Goal: Task Accomplishment & Management: Complete application form

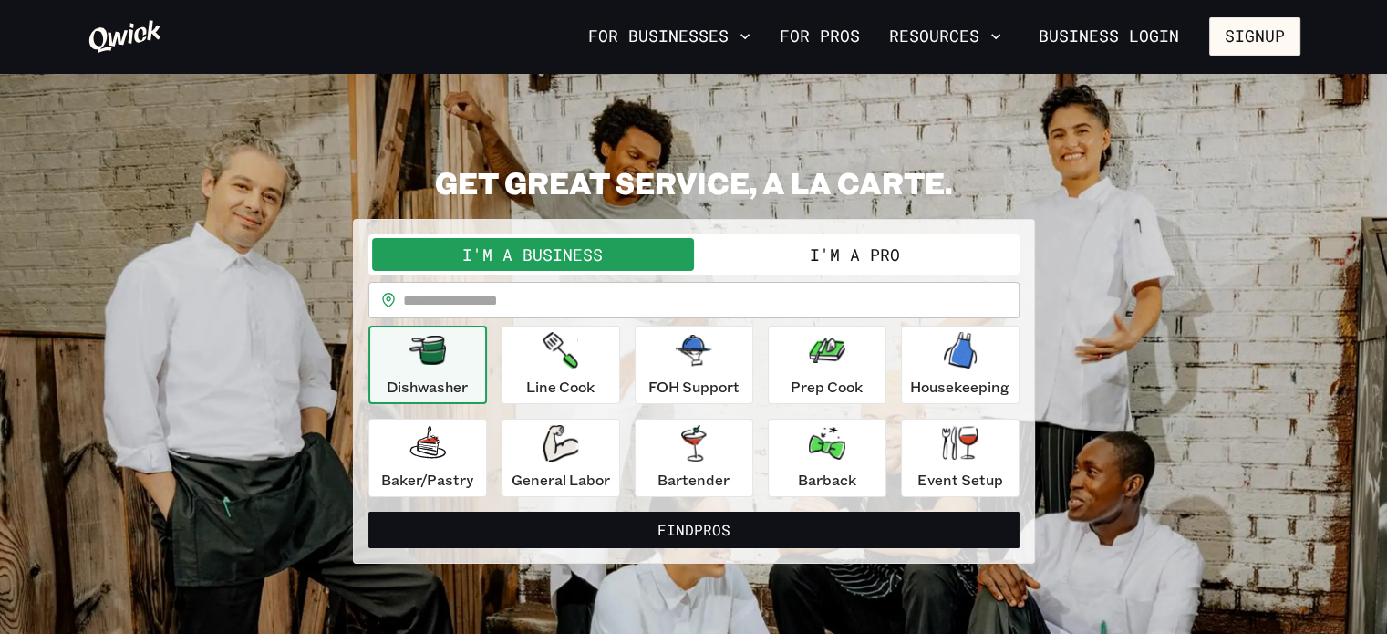
click at [795, 250] on button "I'm a Pro" at bounding box center [855, 254] width 322 height 33
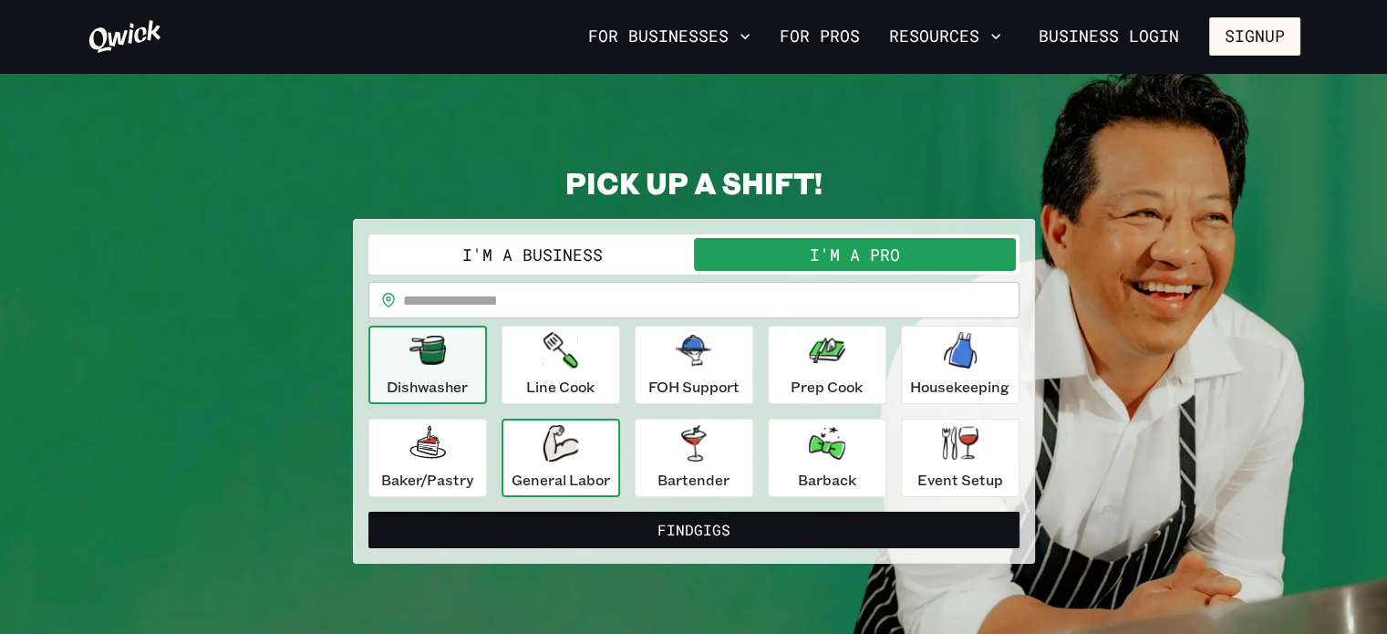
click at [588, 437] on div "General Labor" at bounding box center [561, 458] width 98 height 66
click at [405, 370] on div "Dishwasher" at bounding box center [427, 365] width 81 height 66
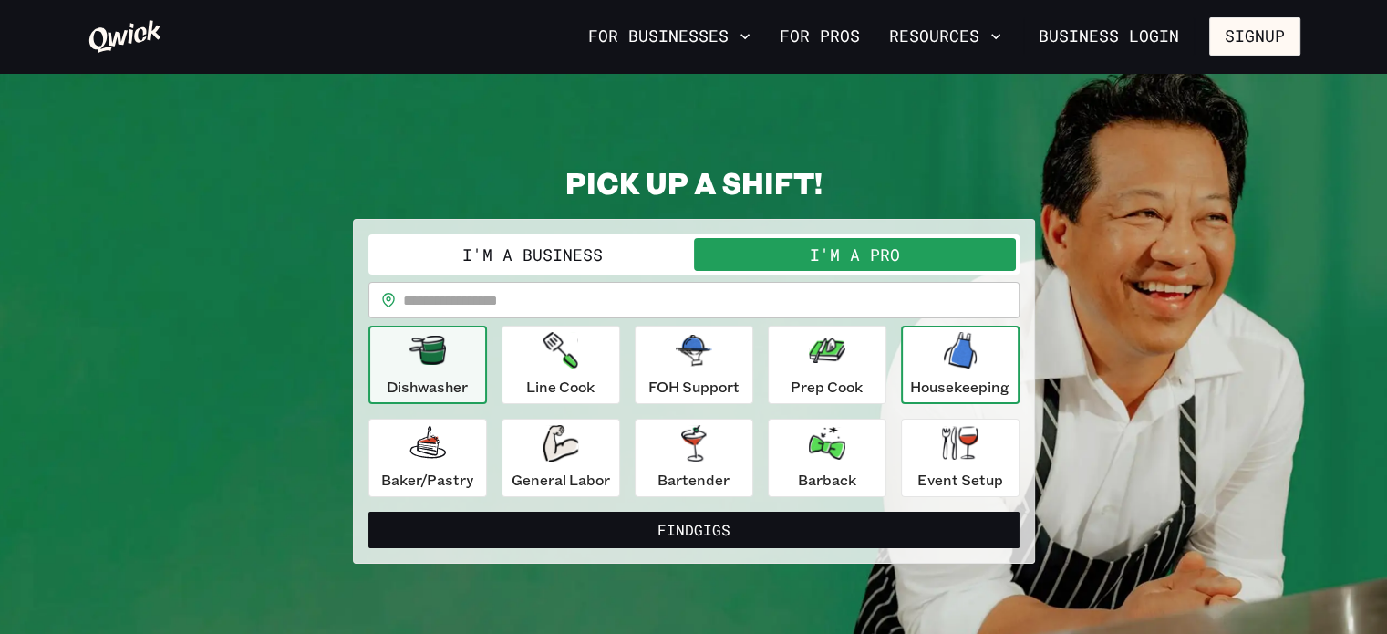
click at [953, 347] on icon "button" at bounding box center [960, 350] width 33 height 36
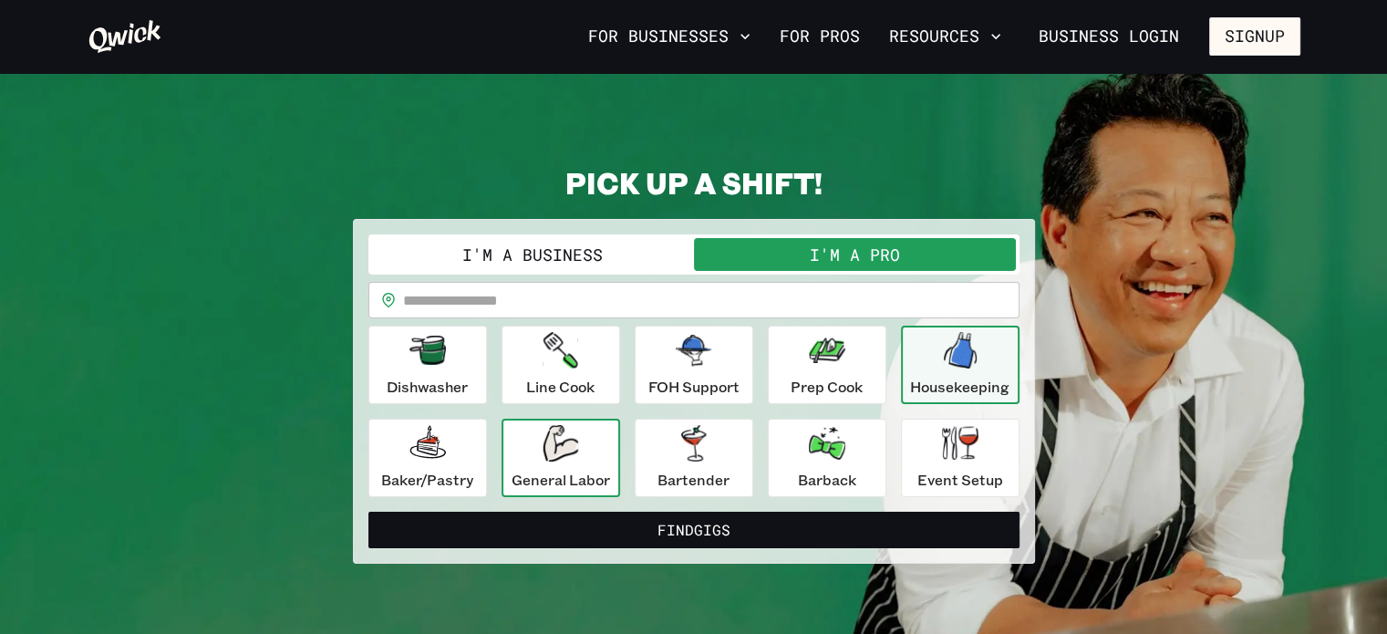
click at [557, 437] on icon "button" at bounding box center [561, 443] width 36 height 36
click at [956, 378] on p "Housekeeping" at bounding box center [959, 387] width 99 height 22
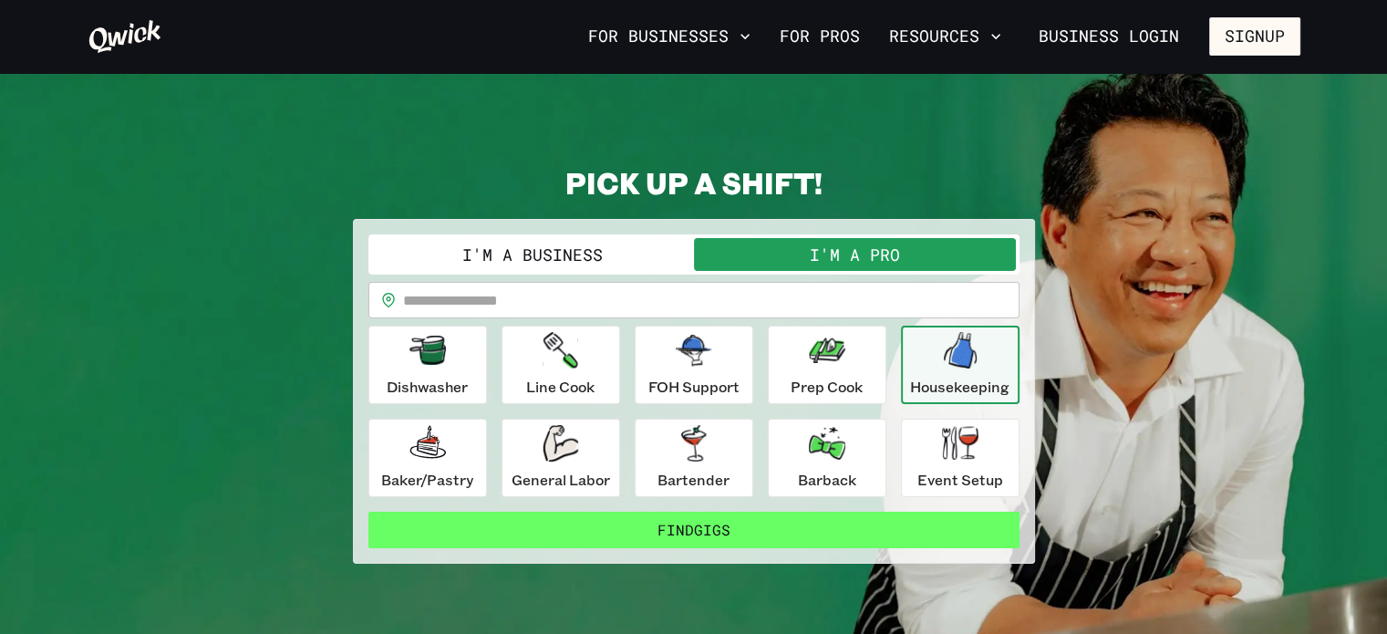
click at [736, 516] on button "Find Gigs" at bounding box center [693, 530] width 651 height 36
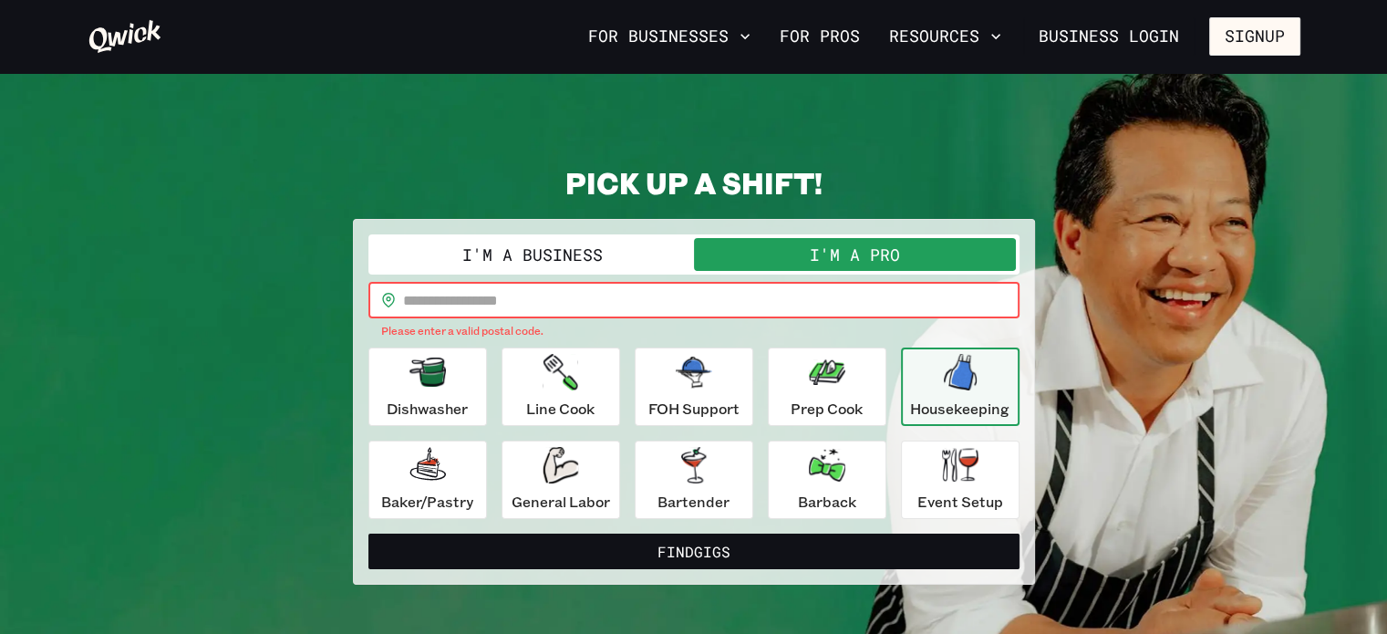
click at [496, 289] on input "text" at bounding box center [711, 300] width 616 height 36
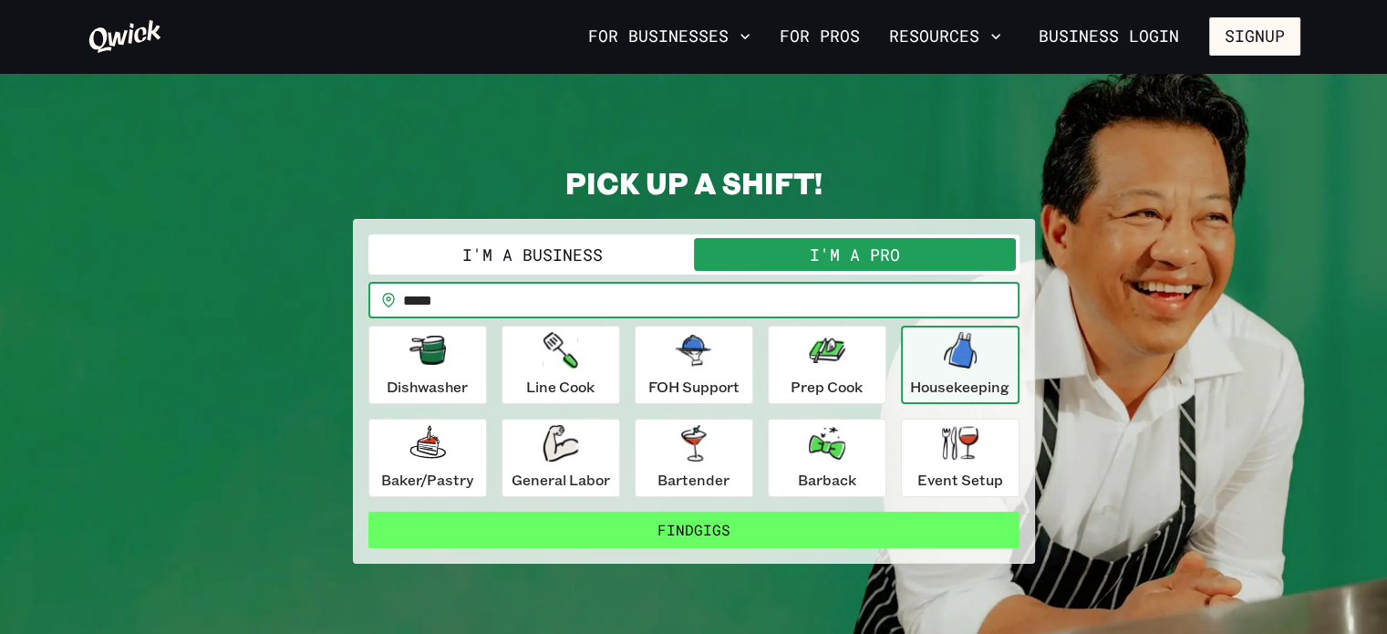
type input "*****"
click at [558, 521] on button "Find Gigs" at bounding box center [693, 530] width 651 height 36
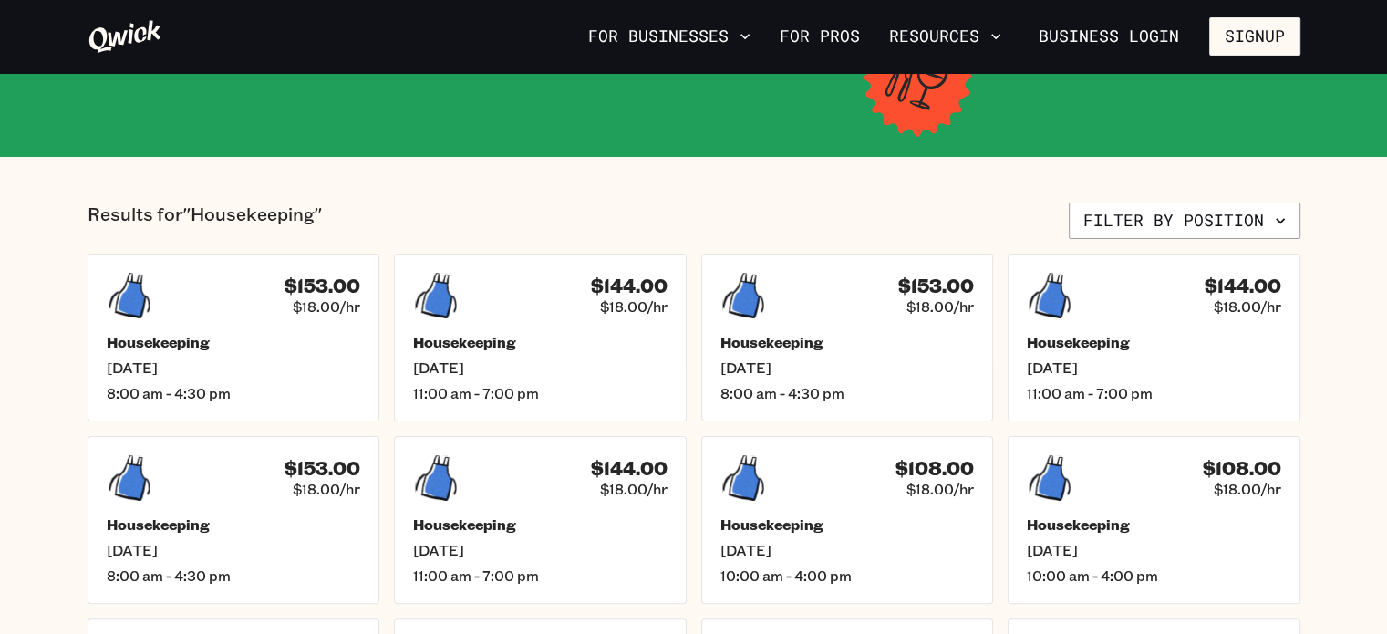
scroll to position [332, 0]
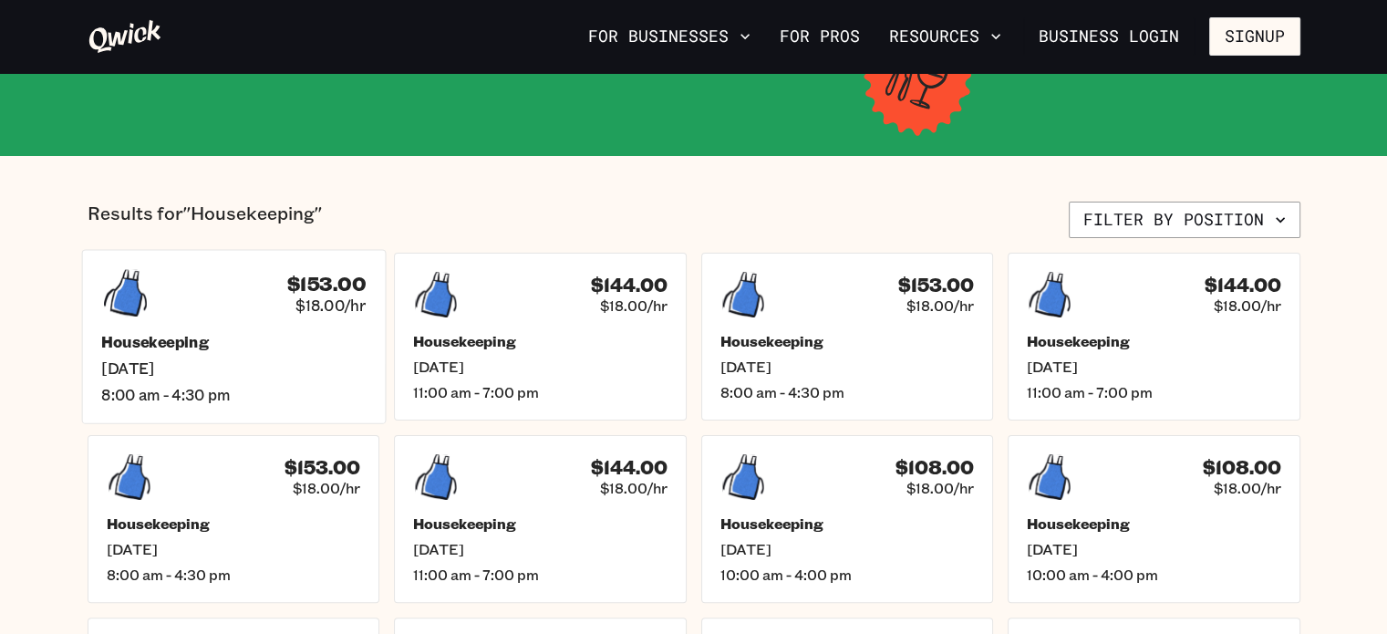
click at [259, 371] on span "[DATE]" at bounding box center [233, 367] width 264 height 19
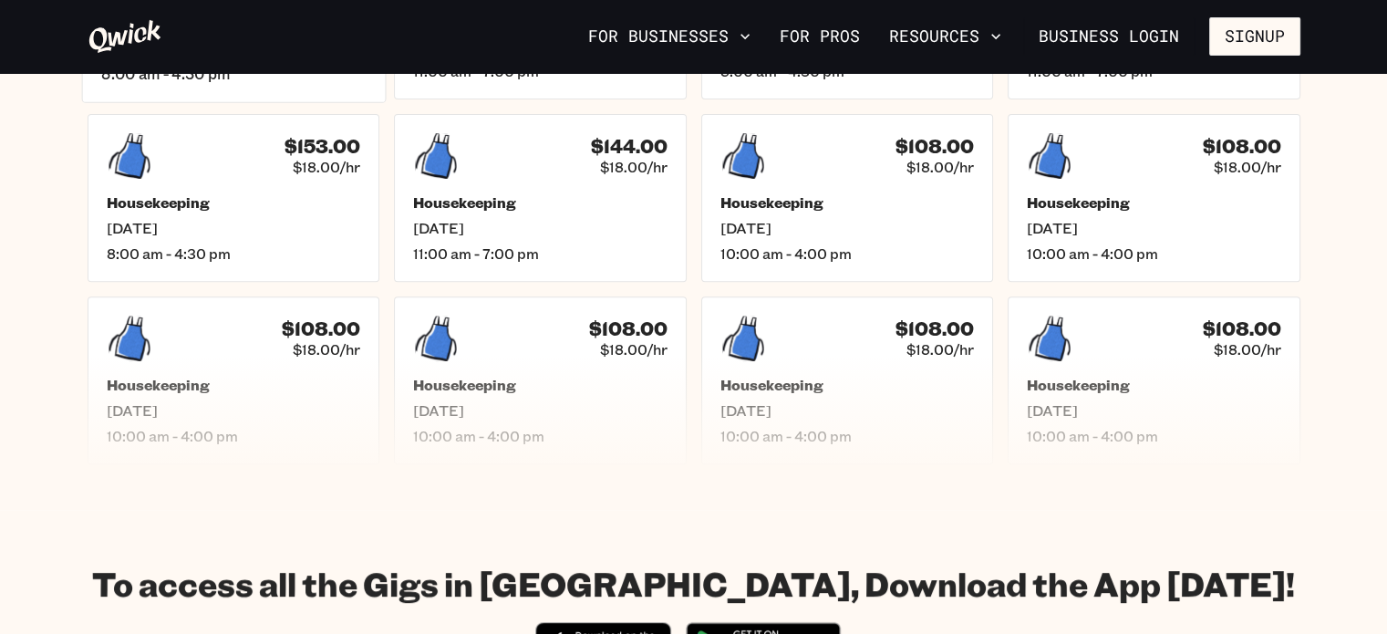
scroll to position [365, 0]
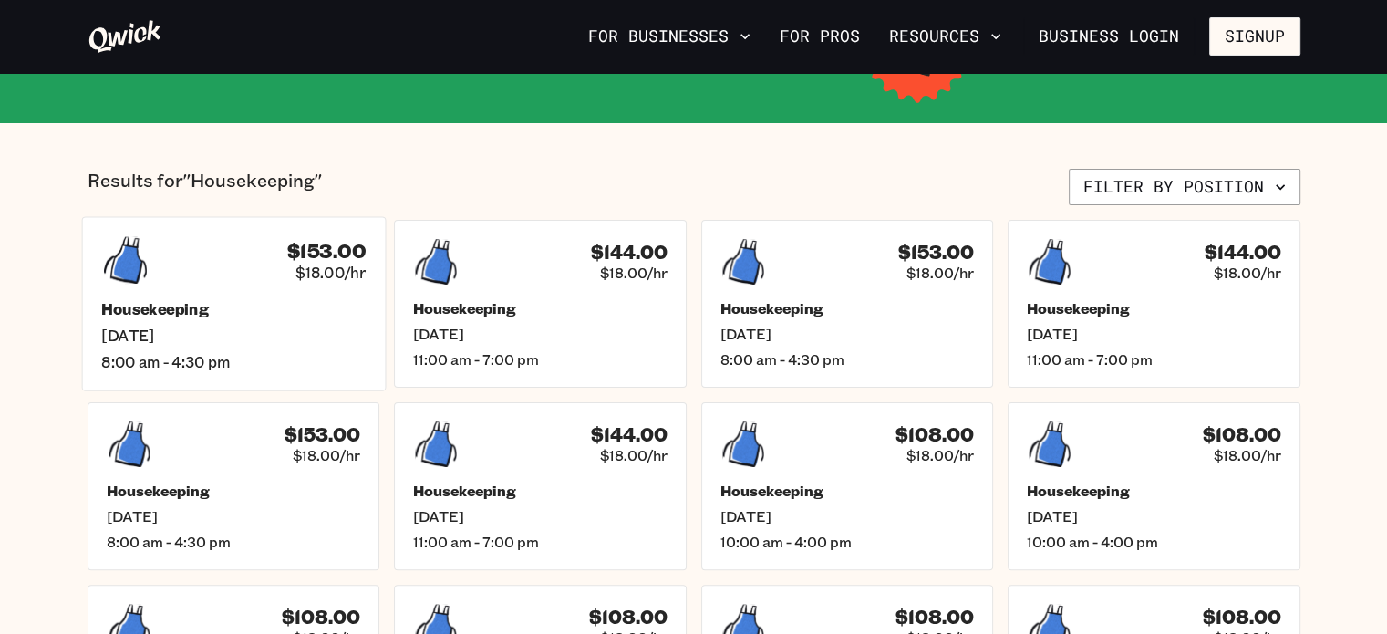
click at [362, 338] on span "[DATE]" at bounding box center [233, 335] width 264 height 19
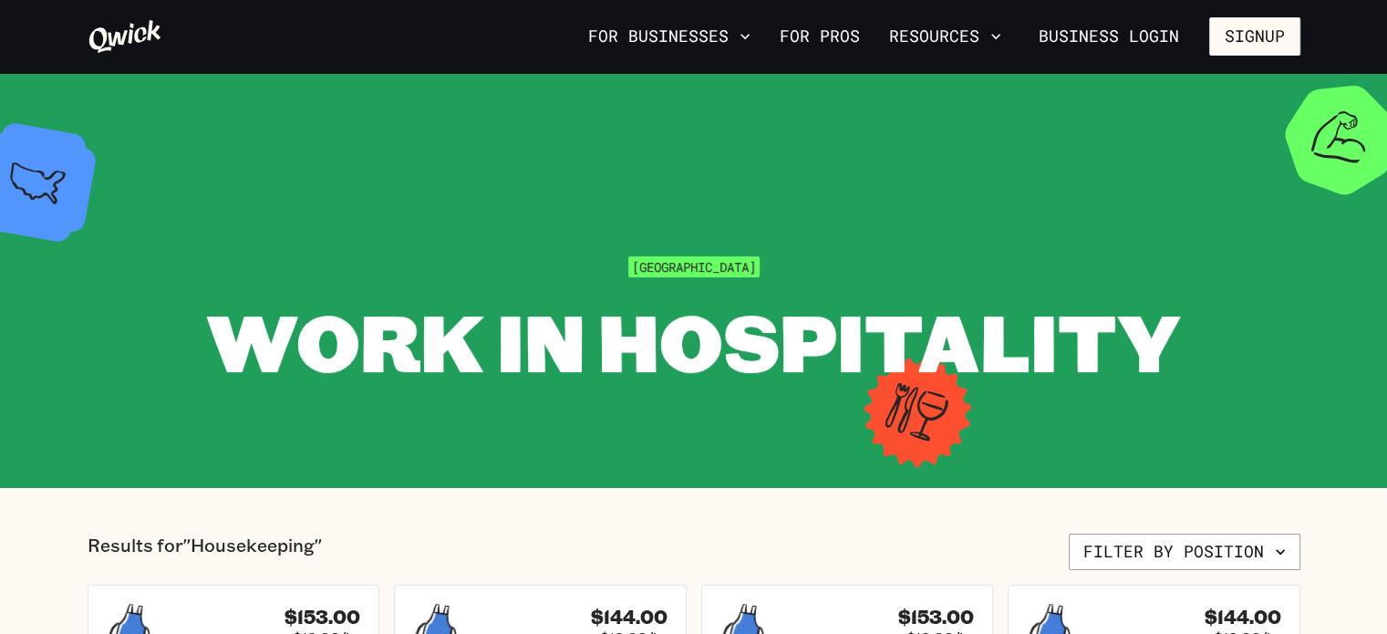
scroll to position [365, 0]
